Goal: Connect with others: Connect with others

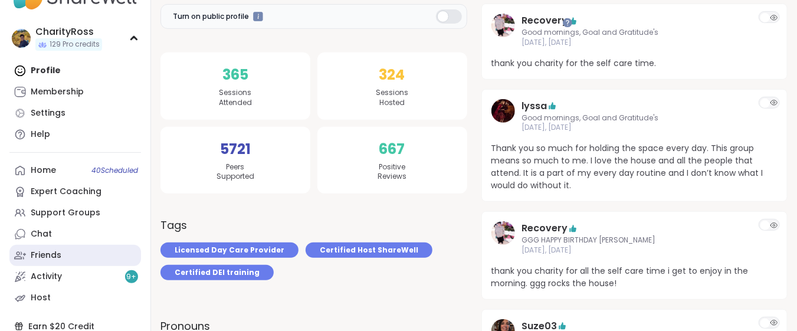
scroll to position [78, 0]
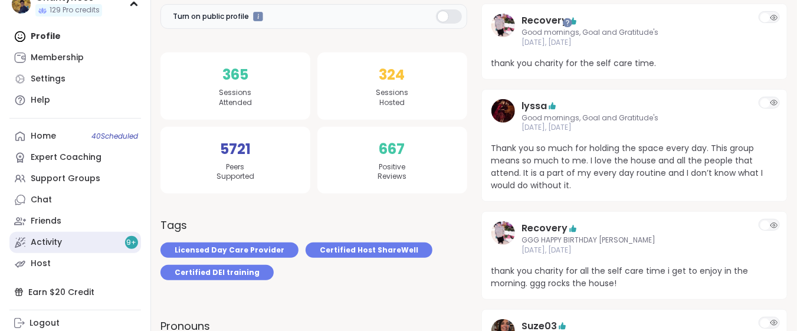
click at [93, 241] on link "Activity 9 +" at bounding box center [75, 242] width 132 height 21
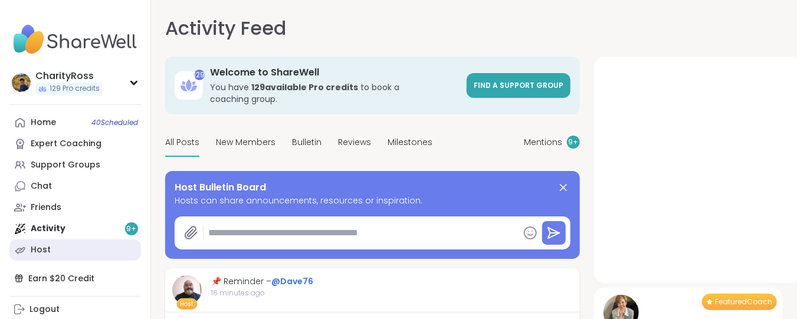
type textarea "*"
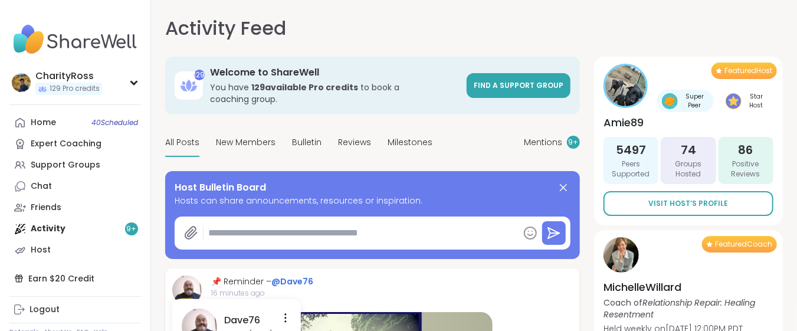
scroll to position [157, 0]
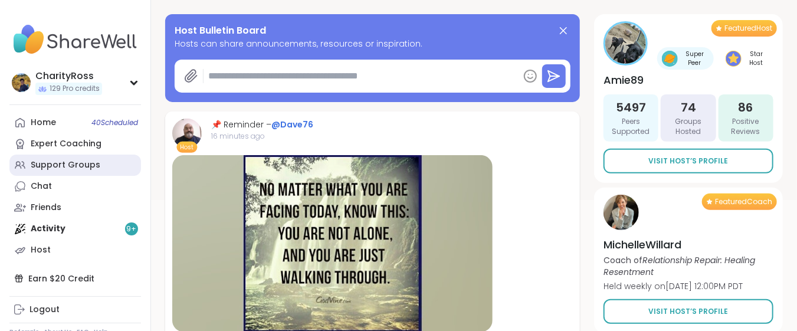
click at [96, 165] on link "Support Groups" at bounding box center [75, 165] width 132 height 21
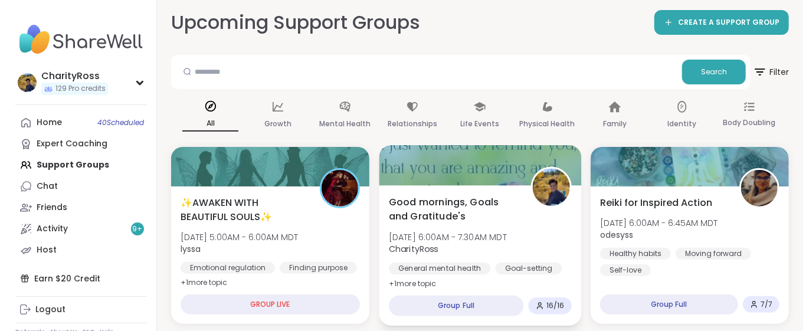
scroll to position [78, 0]
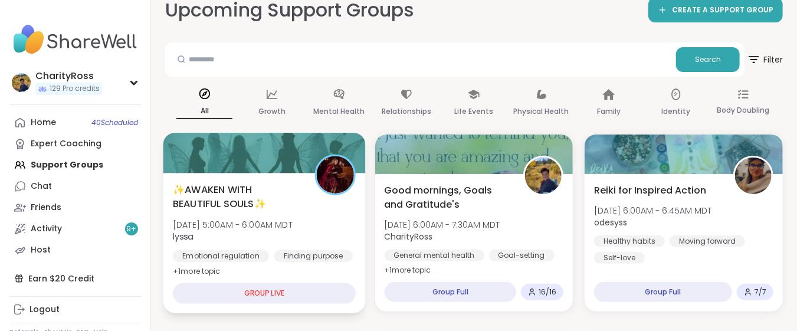
click at [346, 231] on div "✨AWAKEN WITH BEAUTIFUL SOULS✨ Mon, Oct 13 | 5:00AM - 6:00AM MDT lyssa Emotional…" at bounding box center [264, 230] width 183 height 96
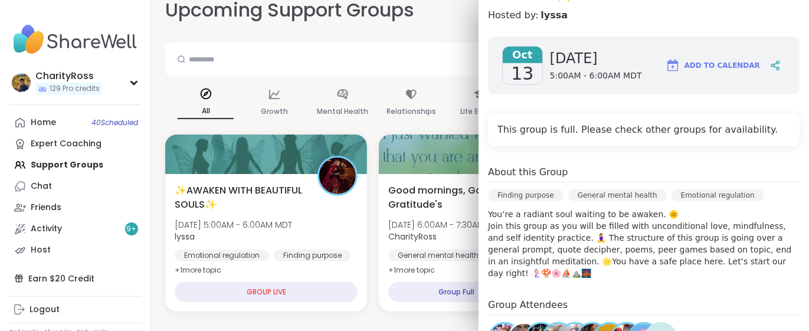
scroll to position [235, 0]
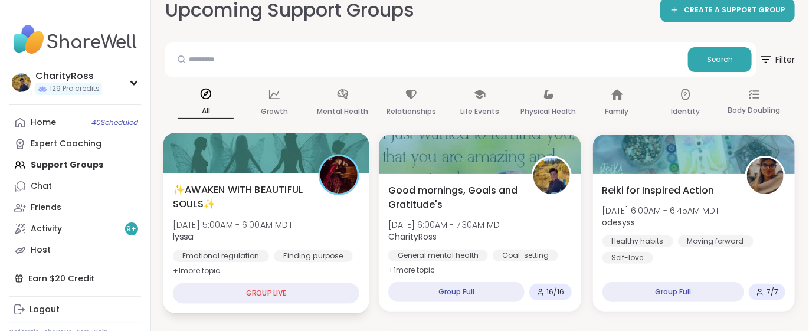
click at [327, 181] on img at bounding box center [338, 174] width 37 height 37
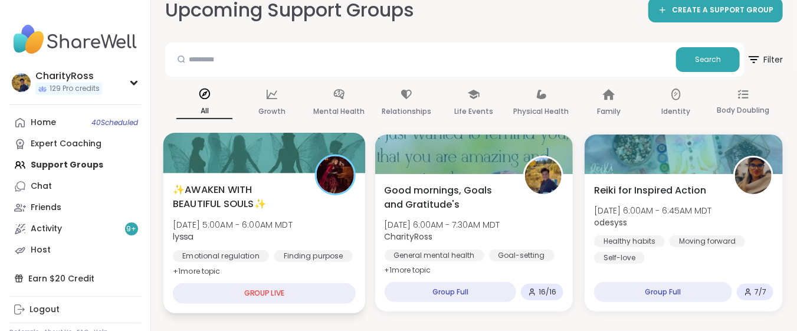
click at [327, 181] on img at bounding box center [334, 174] width 37 height 37
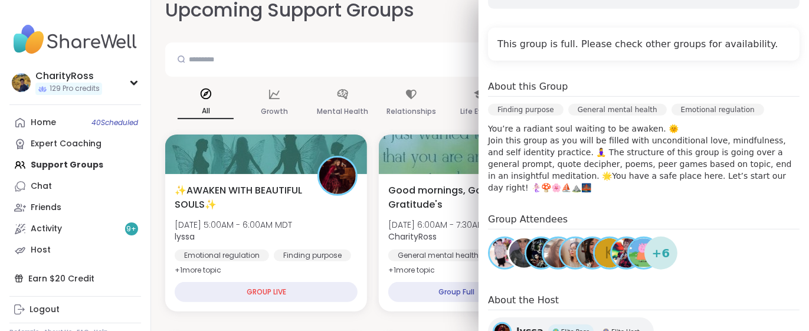
scroll to position [315, 0]
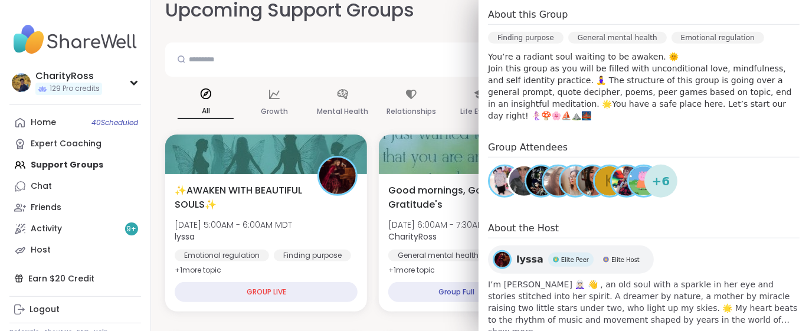
click at [528, 262] on div "lyssa Elite Peer Elite Host" at bounding box center [580, 260] width 128 height 14
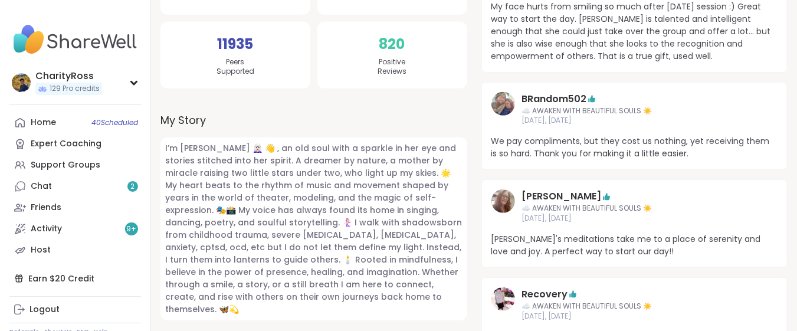
scroll to position [315, 0]
